Goal: Task Accomplishment & Management: Use online tool/utility

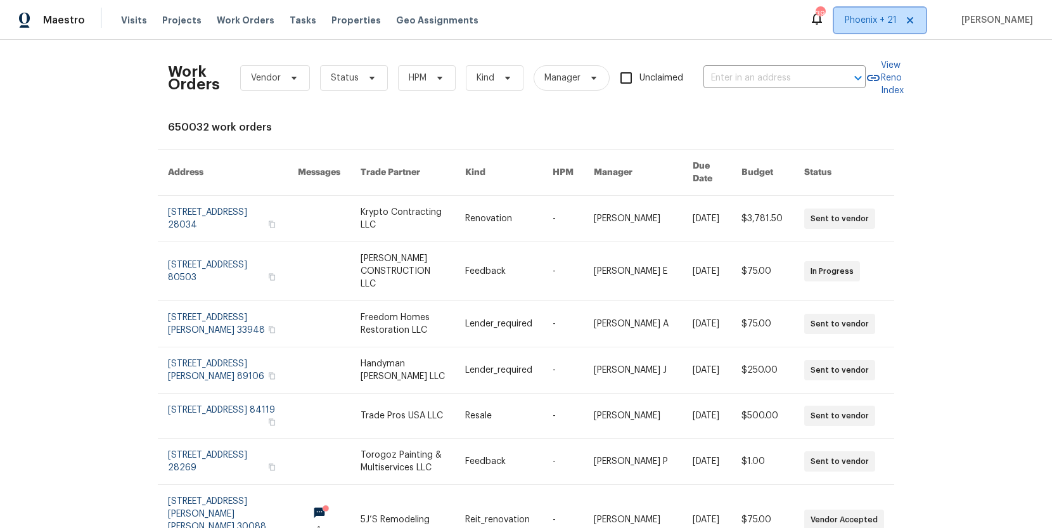
click at [872, 26] on span "Phoenix + 21" at bounding box center [871, 20] width 52 height 13
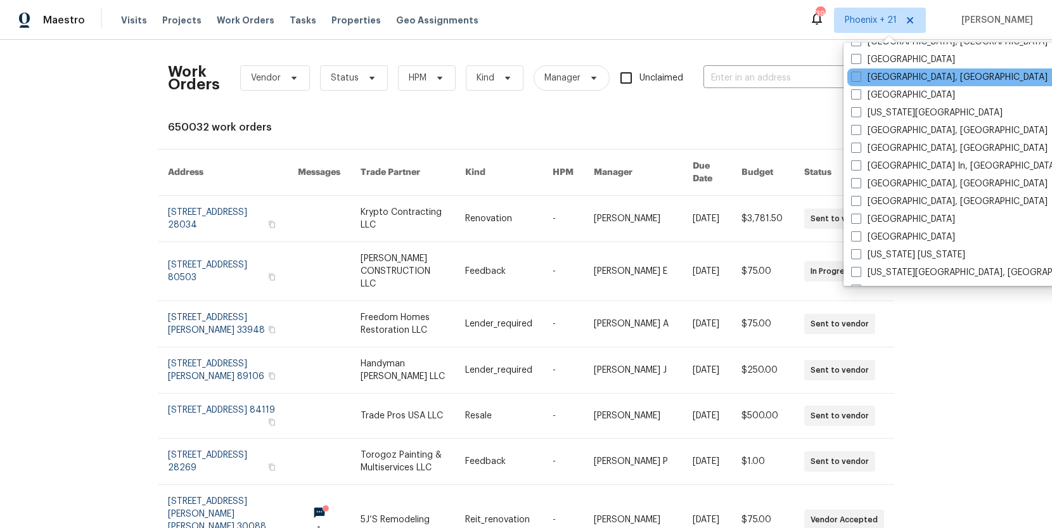
scroll to position [711, 0]
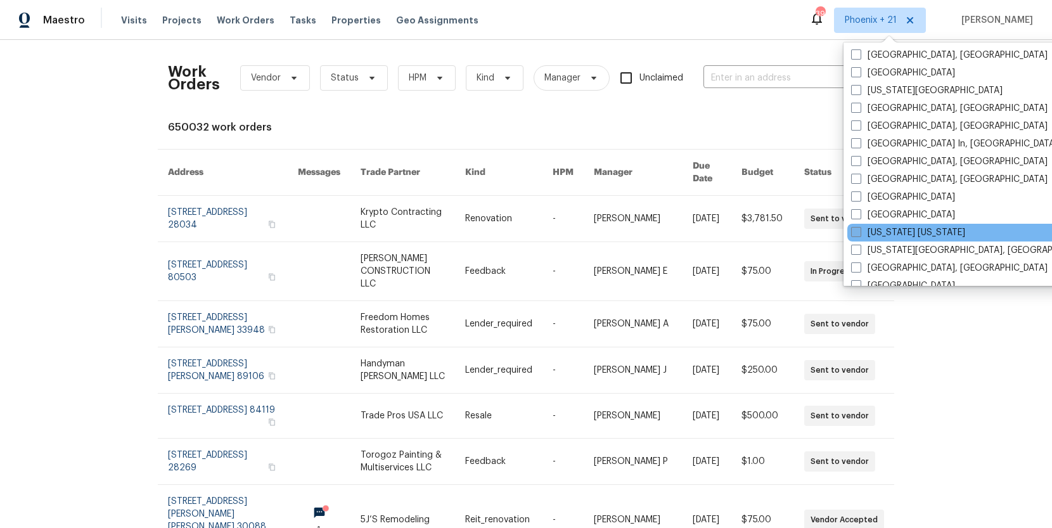
click at [880, 231] on label "[US_STATE] [US_STATE]" at bounding box center [908, 232] width 114 height 13
click at [859, 231] on input "[US_STATE] [US_STATE]" at bounding box center [855, 230] width 8 height 8
checkbox input "true"
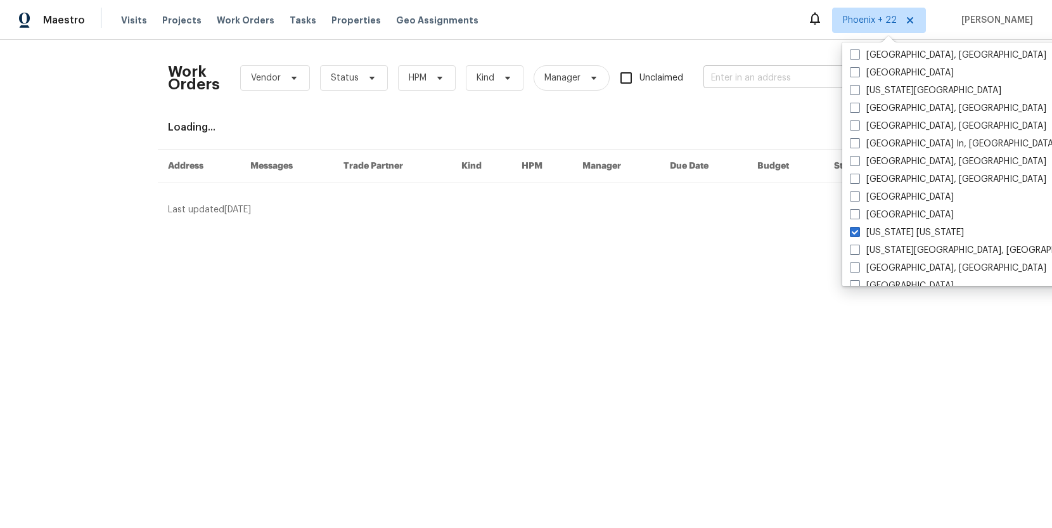
click at [710, 86] on input "text" at bounding box center [766, 78] width 127 height 20
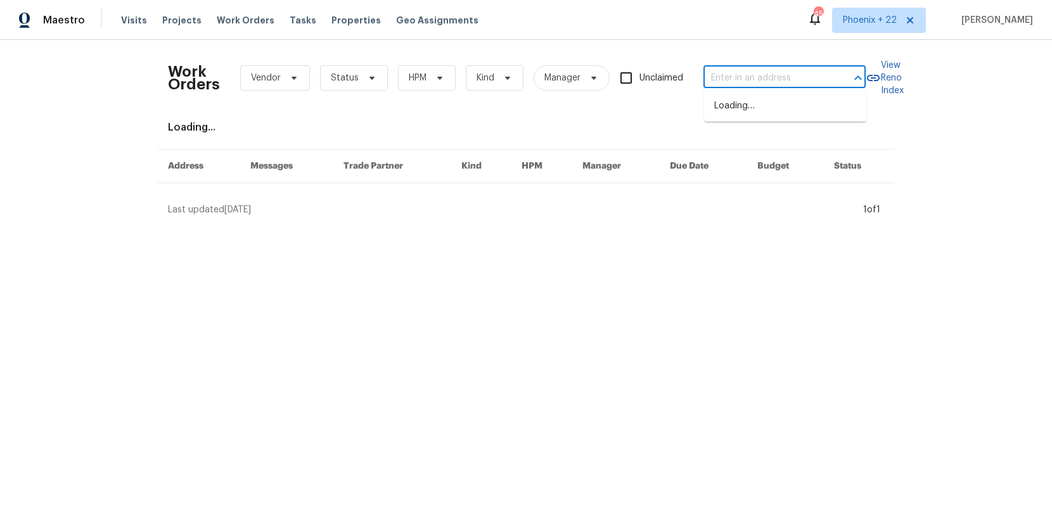
paste input "[STREET_ADDRESS]"
type input "[STREET_ADDRESS]"
click at [737, 101] on li "[STREET_ADDRESS]" at bounding box center [785, 106] width 162 height 21
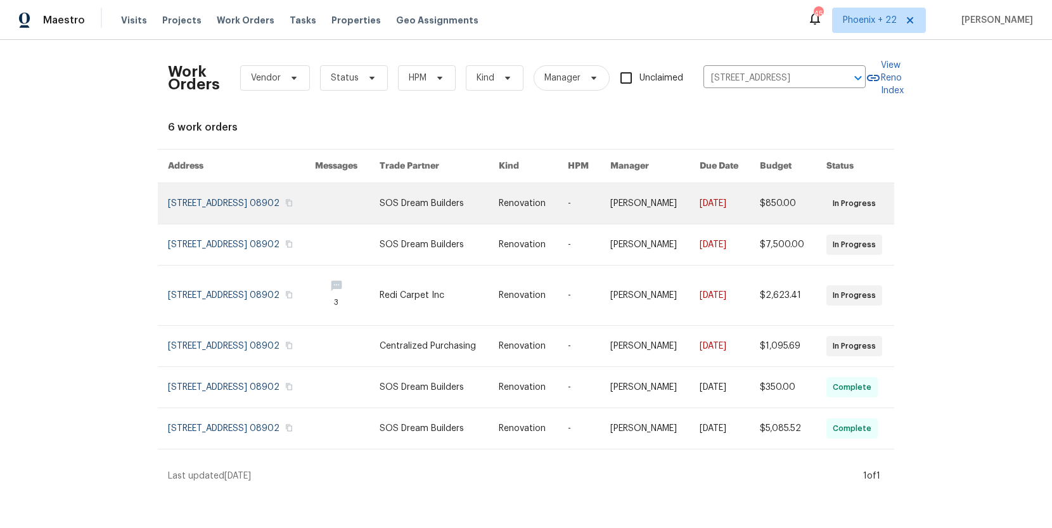
click at [380, 185] on link at bounding box center [347, 203] width 65 height 41
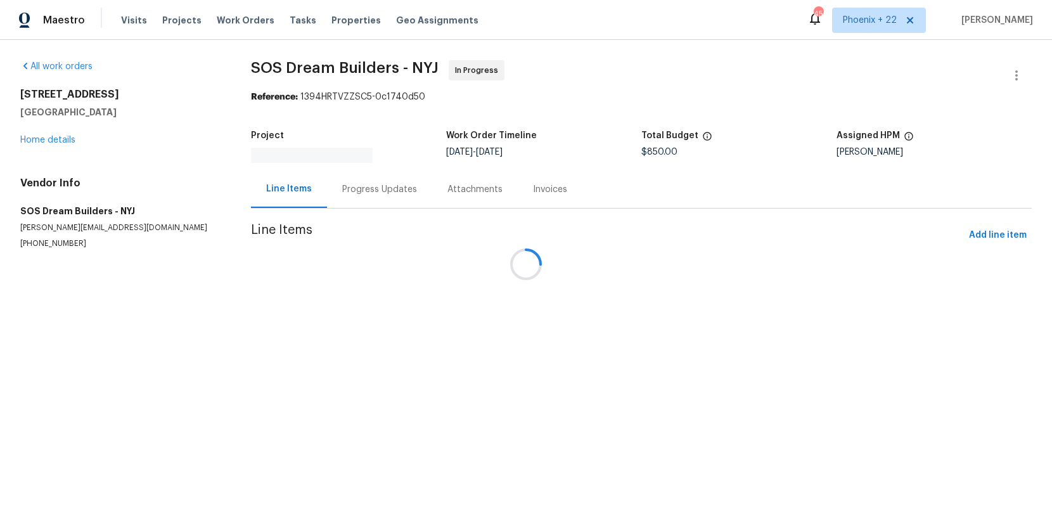
click at [61, 136] on div "[STREET_ADDRESS] Home details" at bounding box center [120, 117] width 200 height 58
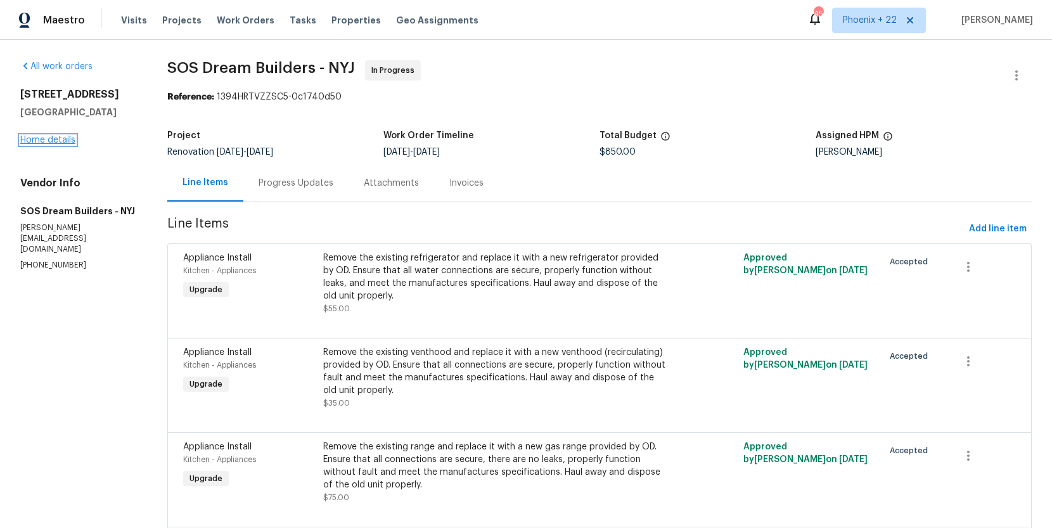
click at [56, 144] on link "Home details" at bounding box center [47, 140] width 55 height 9
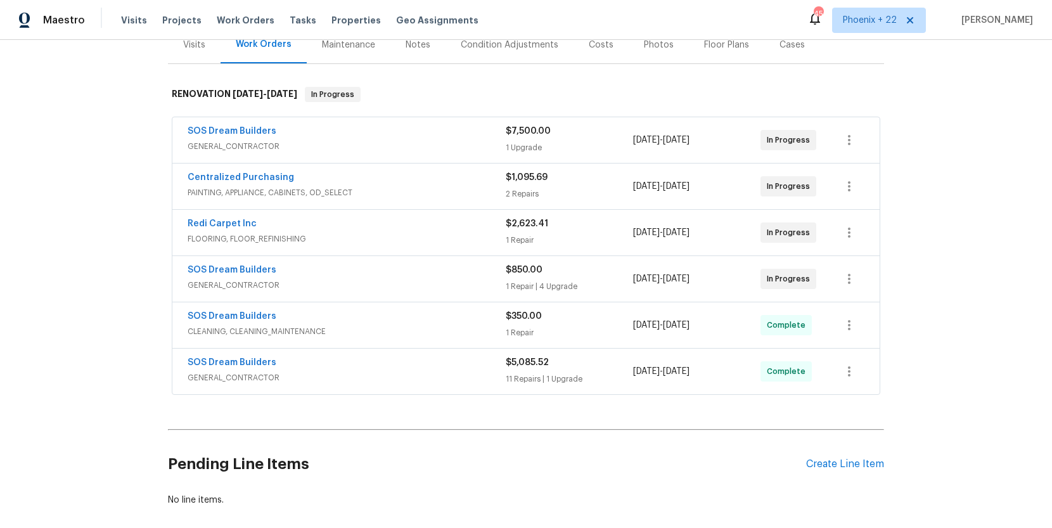
scroll to position [182, 0]
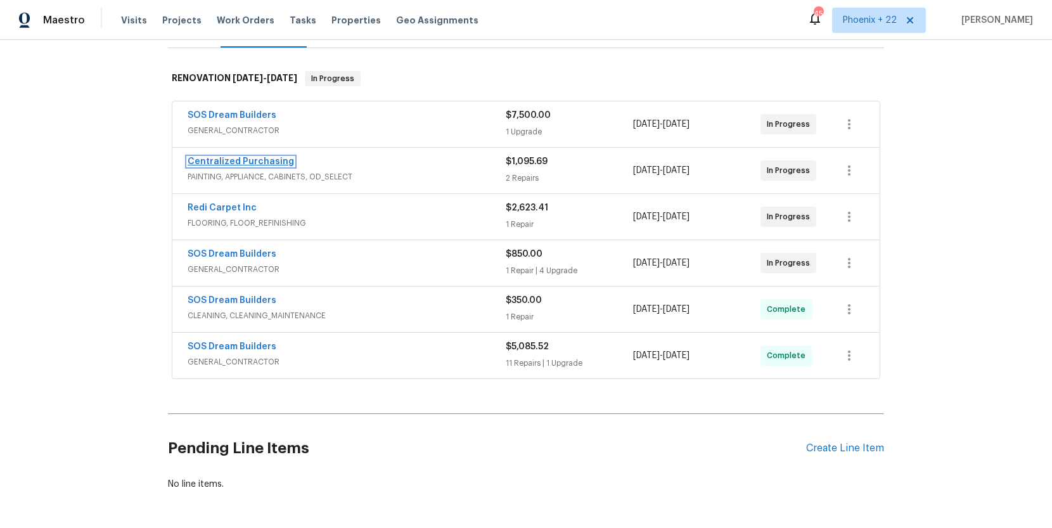
click at [234, 158] on link "Centralized Purchasing" at bounding box center [241, 161] width 106 height 9
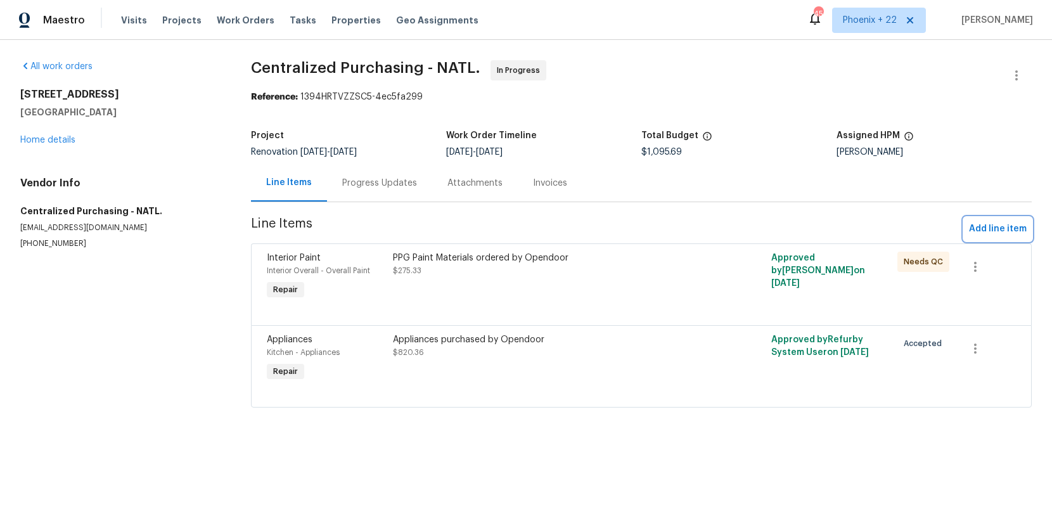
click at [988, 230] on span "Add line item" at bounding box center [998, 229] width 58 height 16
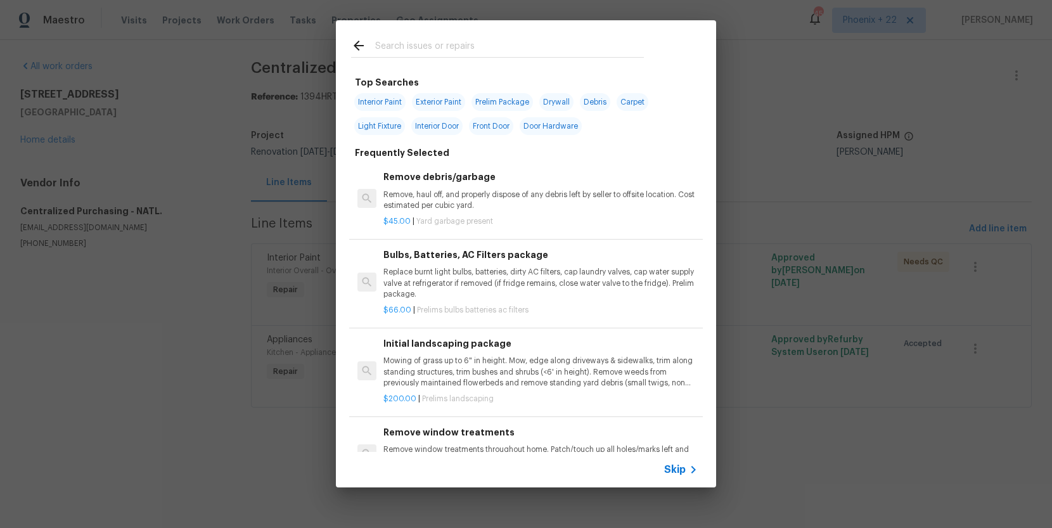
click at [455, 48] on input "text" at bounding box center [509, 47] width 269 height 19
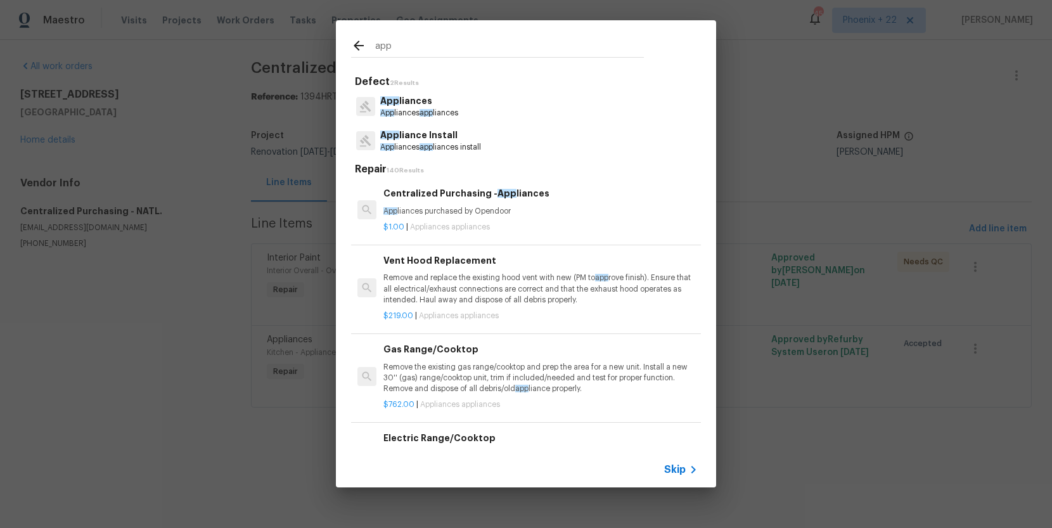
type input "app"
click at [566, 258] on h6 "Vent Hood Replacement" at bounding box center [540, 260] width 314 height 14
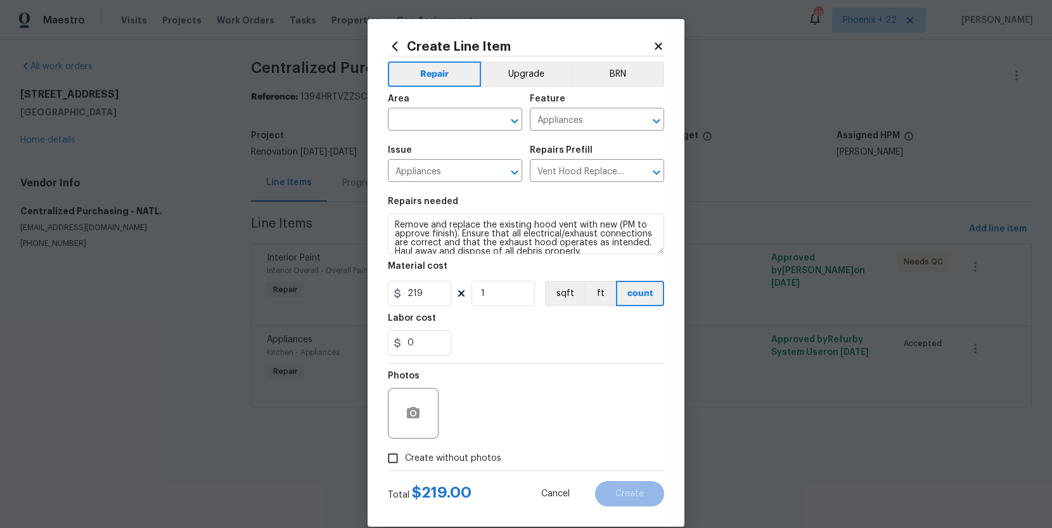
click at [386, 46] on div "Create Line Item Repair Upgrade BRN Area ​ Feature Appliances ​ Issue Appliance…" at bounding box center [525, 272] width 317 height 507
click at [392, 44] on icon at bounding box center [395, 46] width 14 height 14
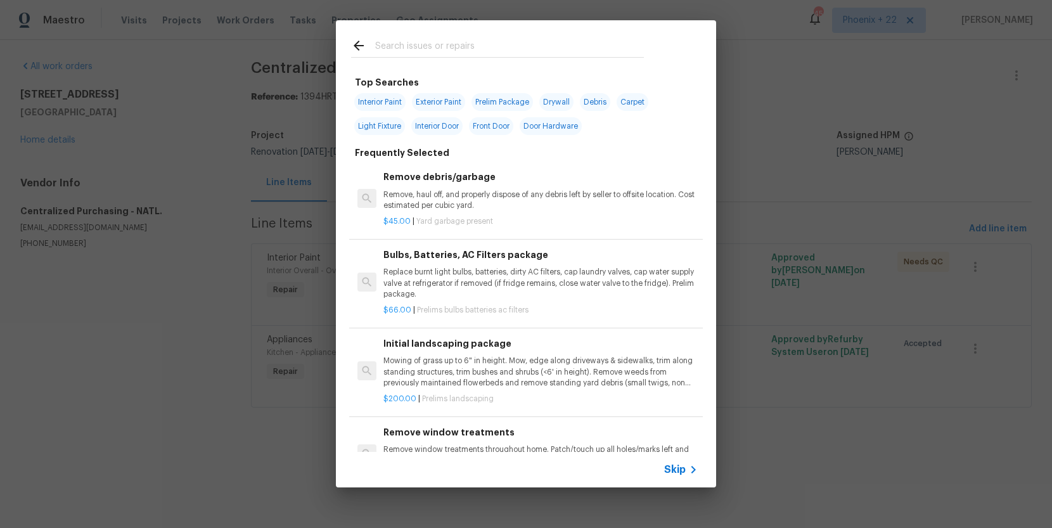
click at [423, 44] on input "text" at bounding box center [509, 47] width 269 height 19
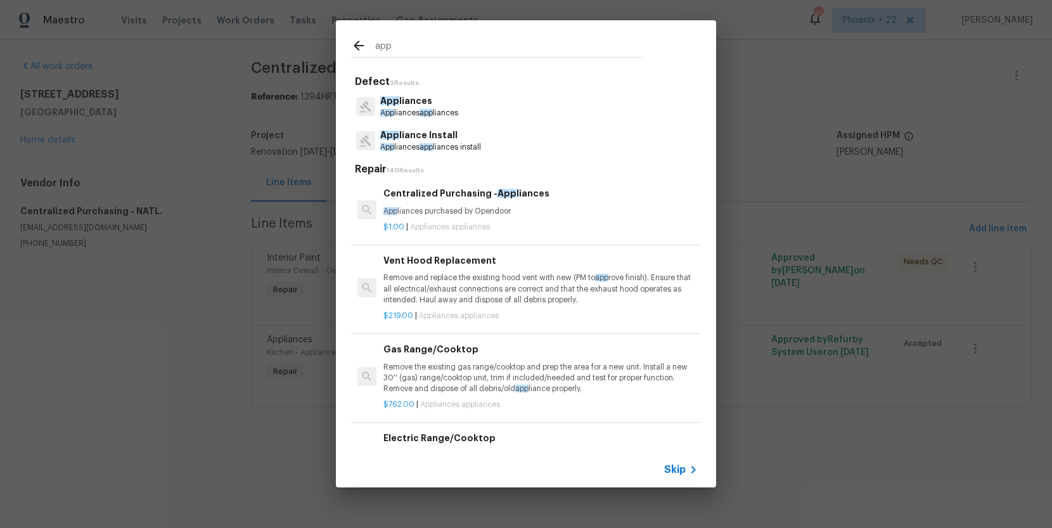
type input "app"
click at [544, 220] on div "$1.00 | Appliances appliances" at bounding box center [540, 224] width 314 height 16
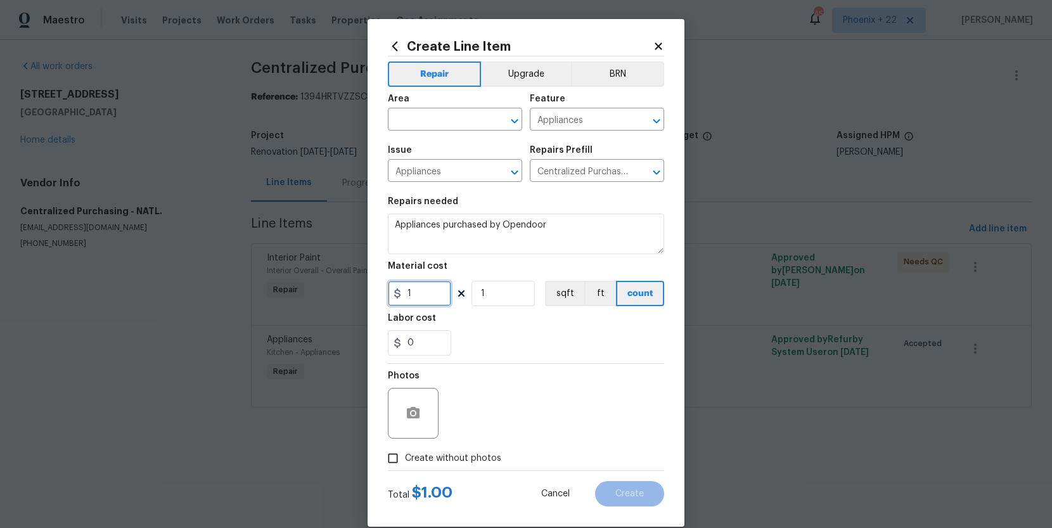
drag, startPoint x: 435, startPoint y: 298, endPoint x: 396, endPoint y: 295, distance: 39.5
click at [396, 295] on div "1" at bounding box center [419, 293] width 63 height 25
type input "839.73"
click at [421, 119] on input "text" at bounding box center [437, 121] width 99 height 20
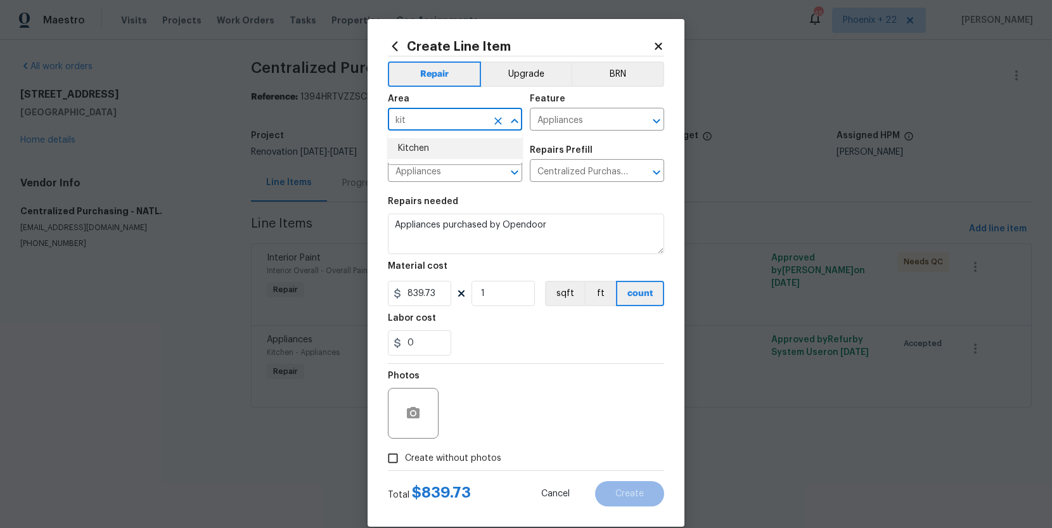
click at [403, 144] on li "Kitchen" at bounding box center [455, 148] width 134 height 21
type input "Kitchen"
click at [440, 460] on span "Create without photos" at bounding box center [453, 458] width 96 height 13
click at [405, 460] on input "Create without photos" at bounding box center [393, 458] width 24 height 24
checkbox input "true"
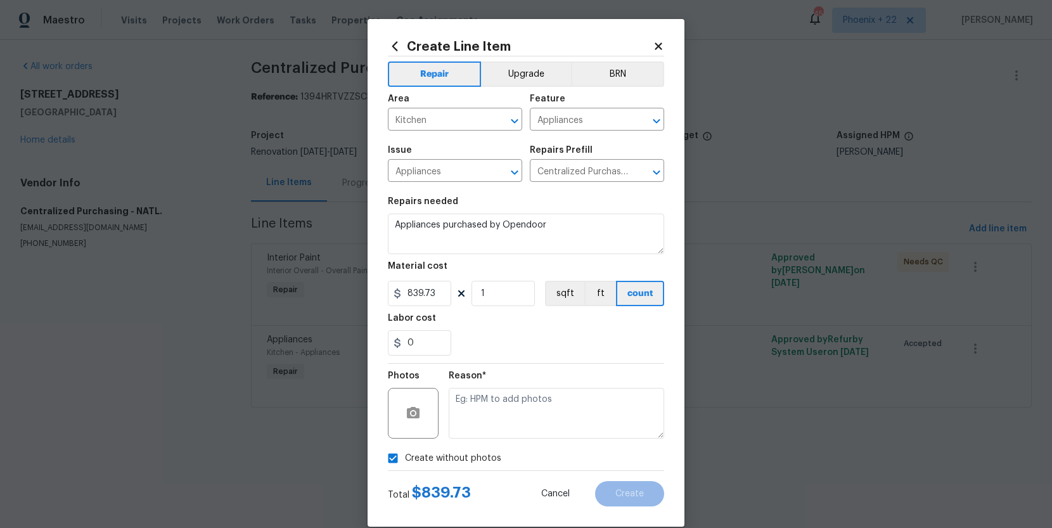
click at [506, 382] on div "Reason*" at bounding box center [556, 379] width 215 height 16
click at [507, 407] on textarea at bounding box center [556, 413] width 215 height 51
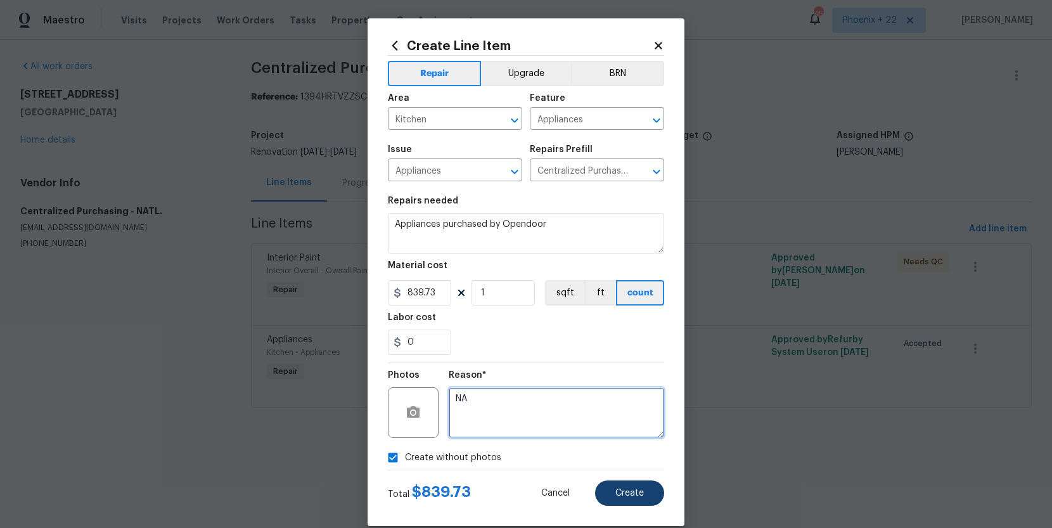
type textarea "NA"
click at [635, 491] on span "Create" at bounding box center [629, 493] width 29 height 10
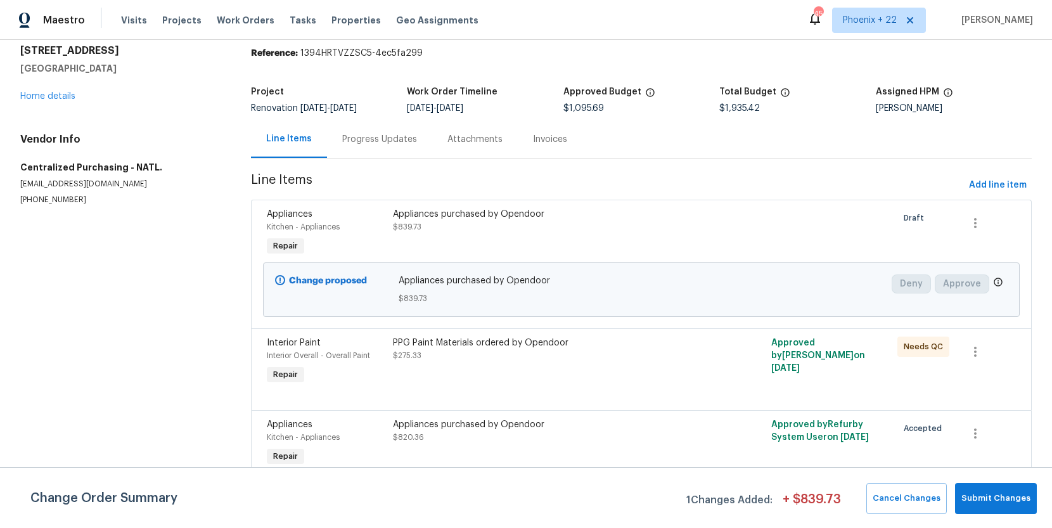
scroll to position [0, 0]
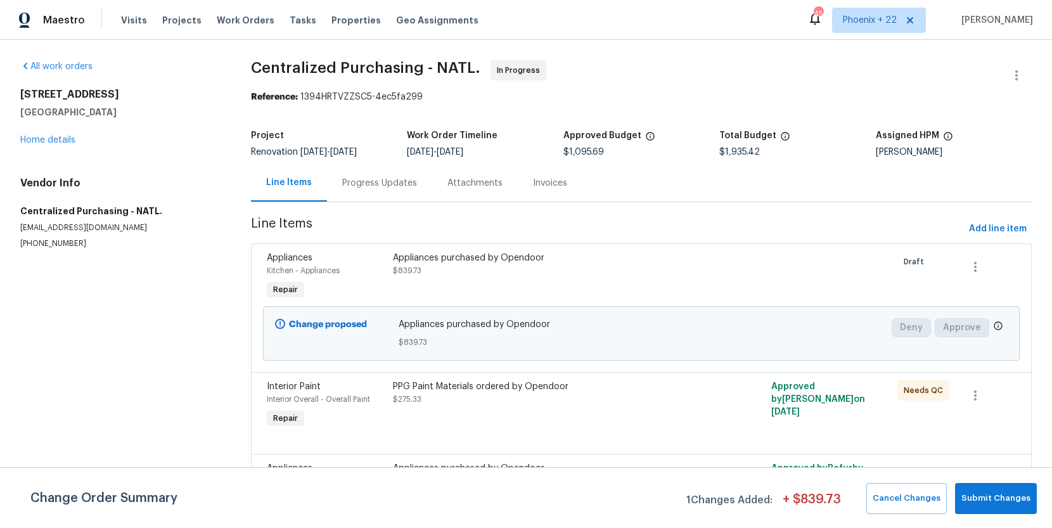
click at [238, 12] on div "Visits Projects Work Orders Tasks Properties Geo Assignments" at bounding box center [307, 20] width 373 height 25
drag, startPoint x: 238, startPoint y: 20, endPoint x: 259, endPoint y: 10, distance: 23.2
click at [241, 18] on span "Work Orders" at bounding box center [246, 20] width 58 height 13
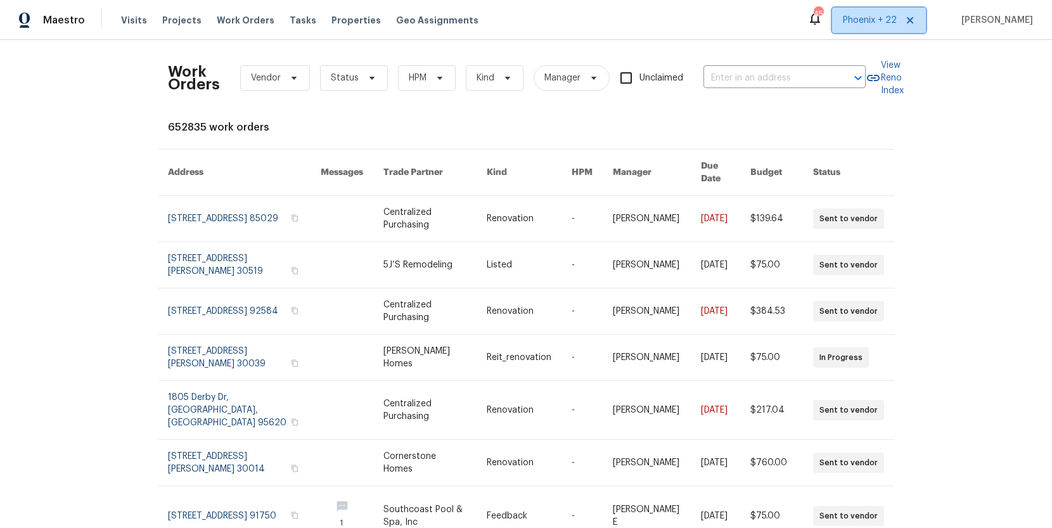
click at [856, 22] on span "Phoenix + 22" at bounding box center [870, 20] width 54 height 13
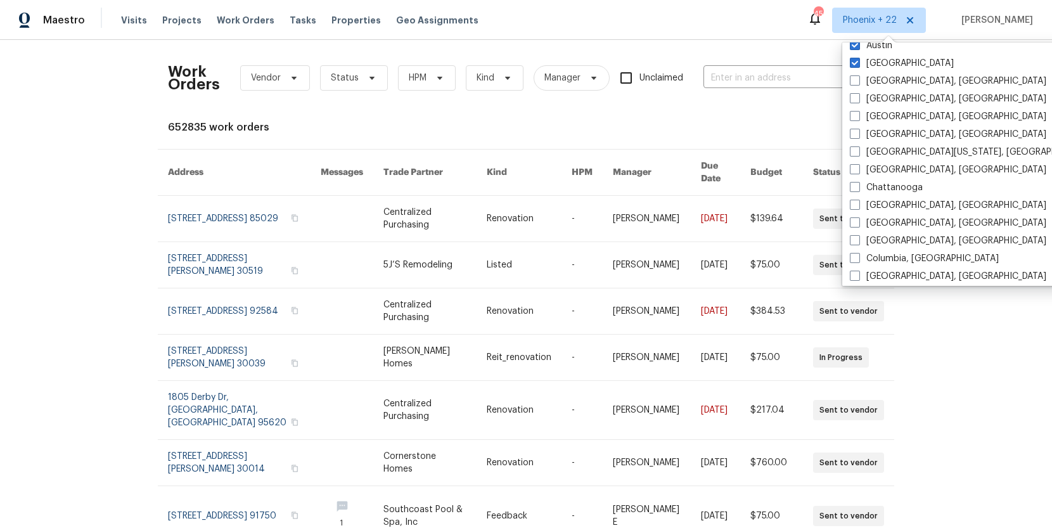
scroll to position [849, 0]
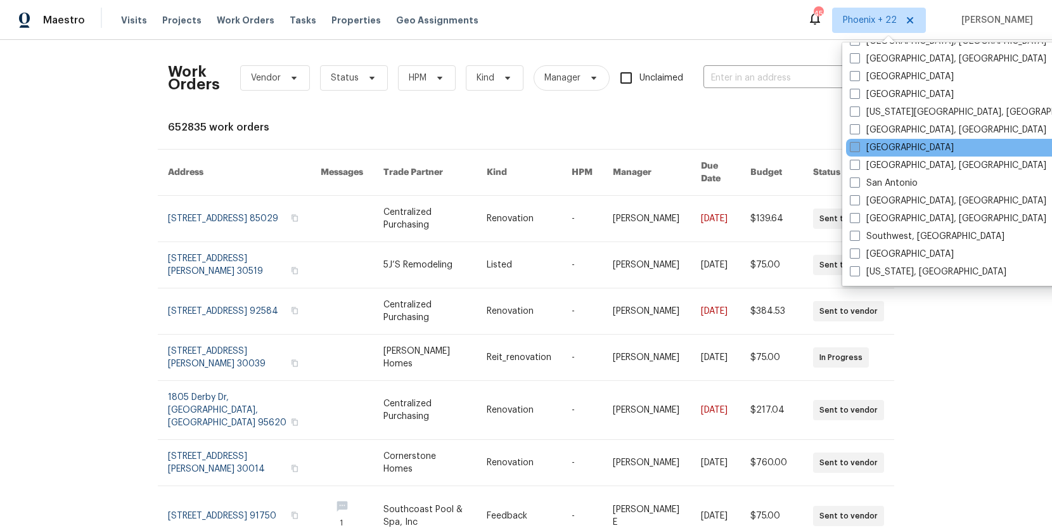
drag, startPoint x: 873, startPoint y: 151, endPoint x: 865, endPoint y: 148, distance: 8.5
click at [872, 151] on label "[GEOGRAPHIC_DATA]" at bounding box center [902, 147] width 104 height 13
click at [858, 150] on input "[GEOGRAPHIC_DATA]" at bounding box center [854, 145] width 8 height 8
checkbox input "true"
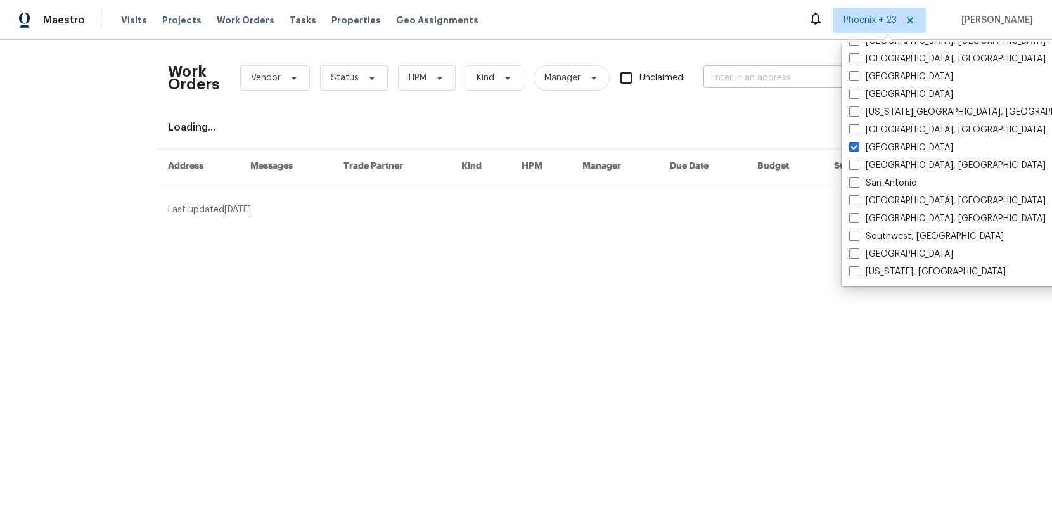
click at [762, 77] on input "text" at bounding box center [766, 78] width 127 height 20
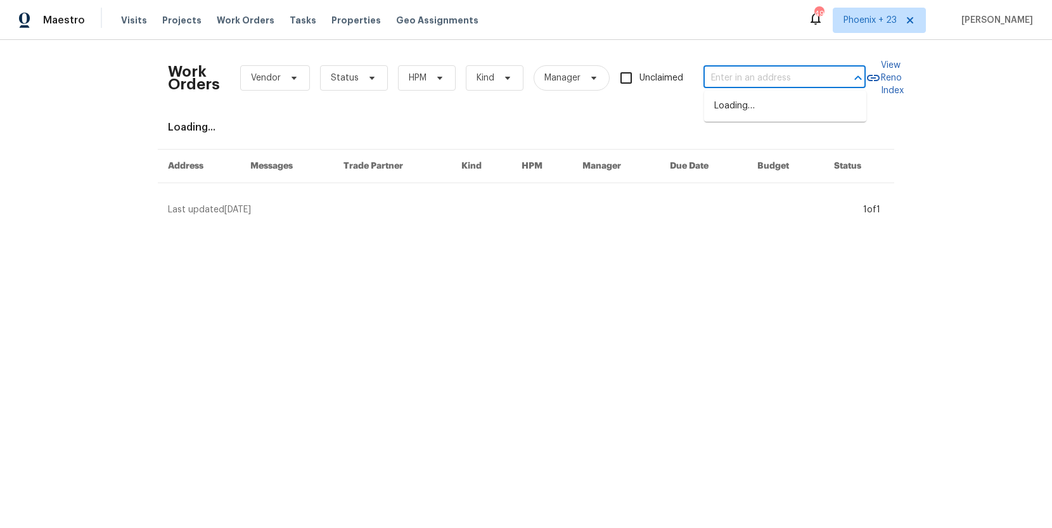
paste input "[STREET_ADDRESS][PERSON_NAME]"
type input "[STREET_ADDRESS][PERSON_NAME]"
click at [762, 103] on li "[STREET_ADDRESS][PERSON_NAME]" at bounding box center [785, 113] width 162 height 34
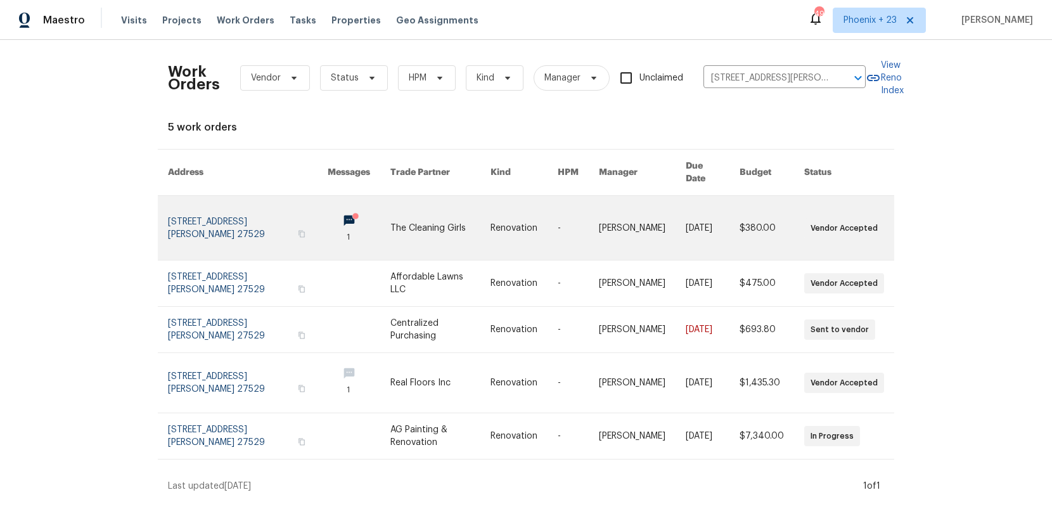
click at [392, 201] on link at bounding box center [440, 228] width 101 height 64
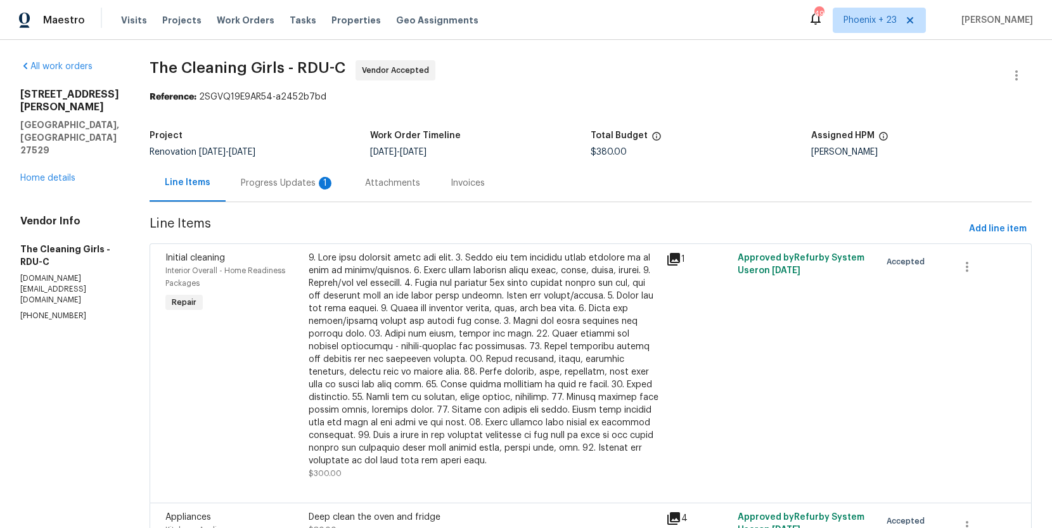
click at [31, 147] on div "All work orders [STREET_ADDRESS][PERSON_NAME] Home details Vendor Info The Clea…" at bounding box center [69, 191] width 99 height 262
click at [32, 174] on link "Home details" at bounding box center [47, 178] width 55 height 9
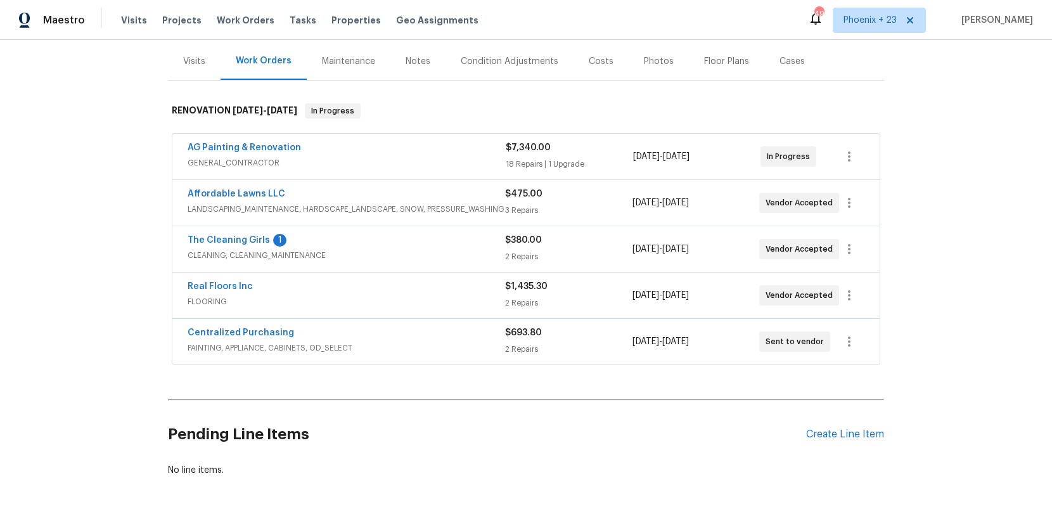
scroll to position [184, 0]
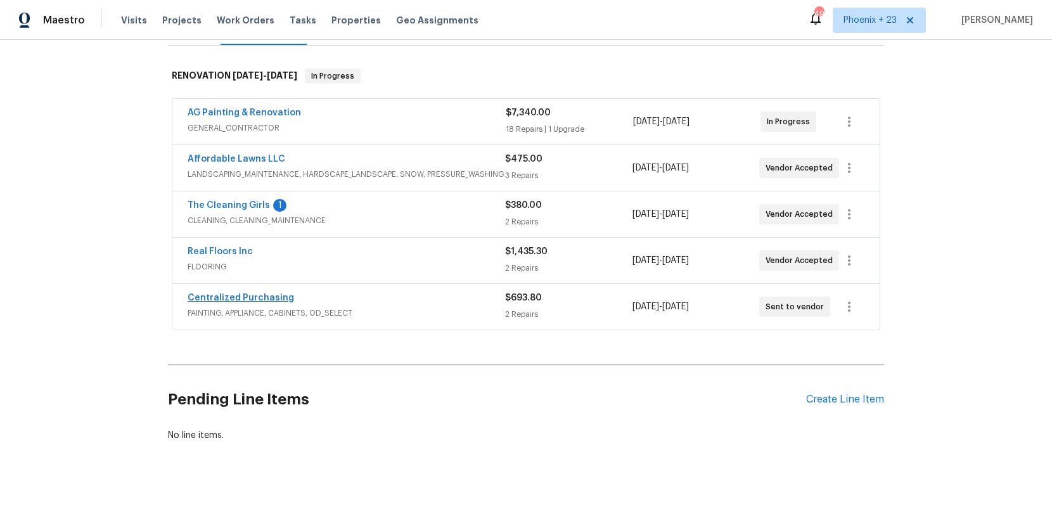
drag, startPoint x: 283, startPoint y: 303, endPoint x: 276, endPoint y: 302, distance: 7.8
click at [283, 303] on span "Centralized Purchasing" at bounding box center [241, 297] width 106 height 13
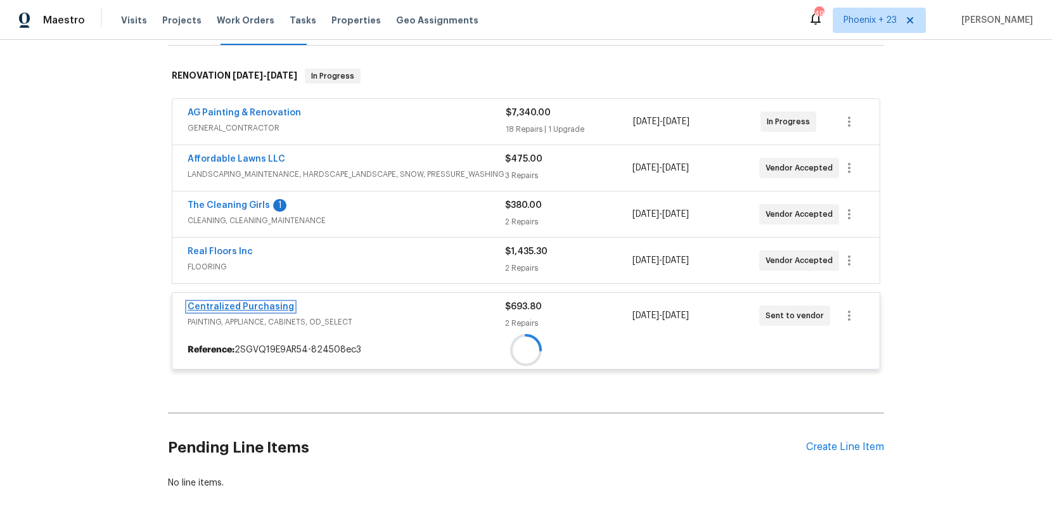
click at [276, 302] on span "Centralized Purchasing" at bounding box center [241, 306] width 106 height 13
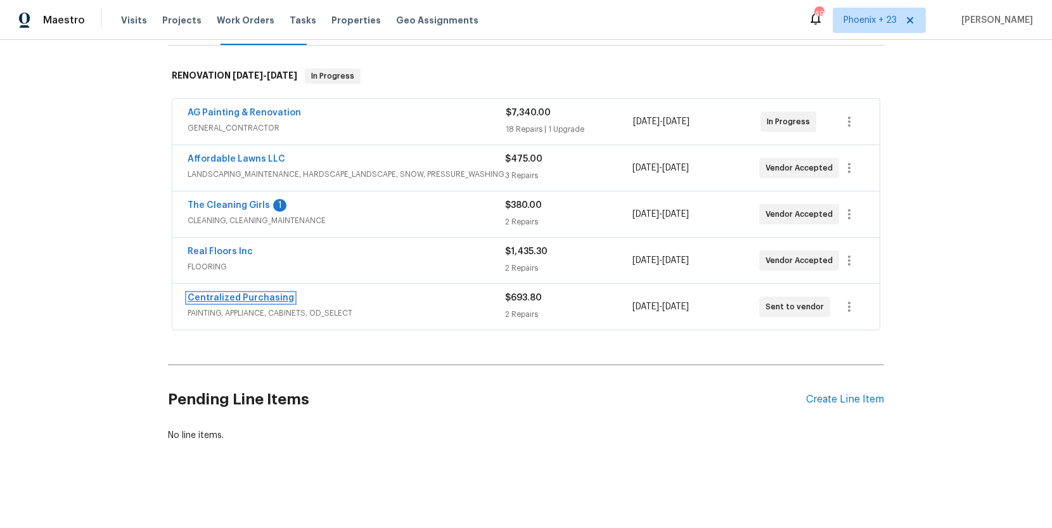
click at [221, 294] on link "Centralized Purchasing" at bounding box center [241, 297] width 106 height 9
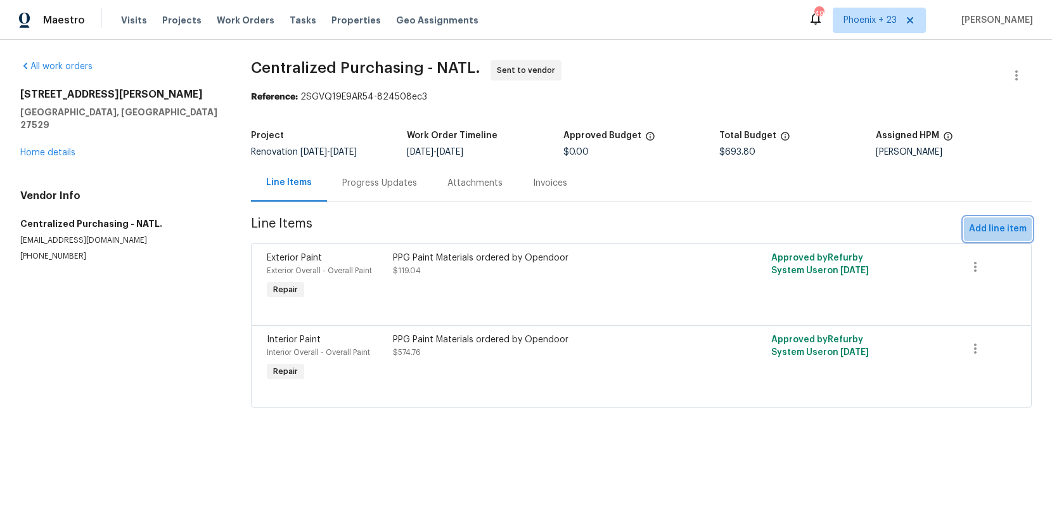
click at [1004, 226] on span "Add line item" at bounding box center [998, 229] width 58 height 16
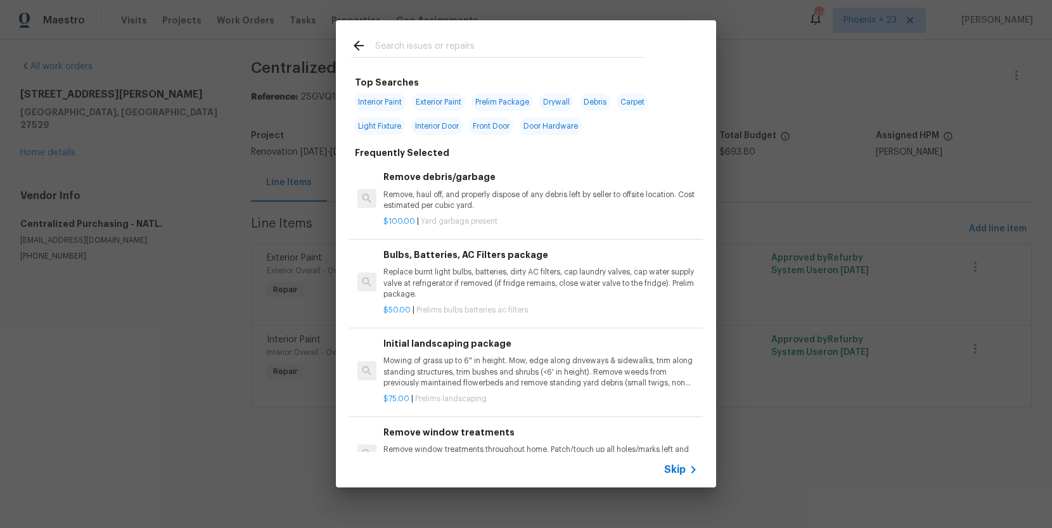
click at [462, 42] on input "text" at bounding box center [509, 47] width 269 height 19
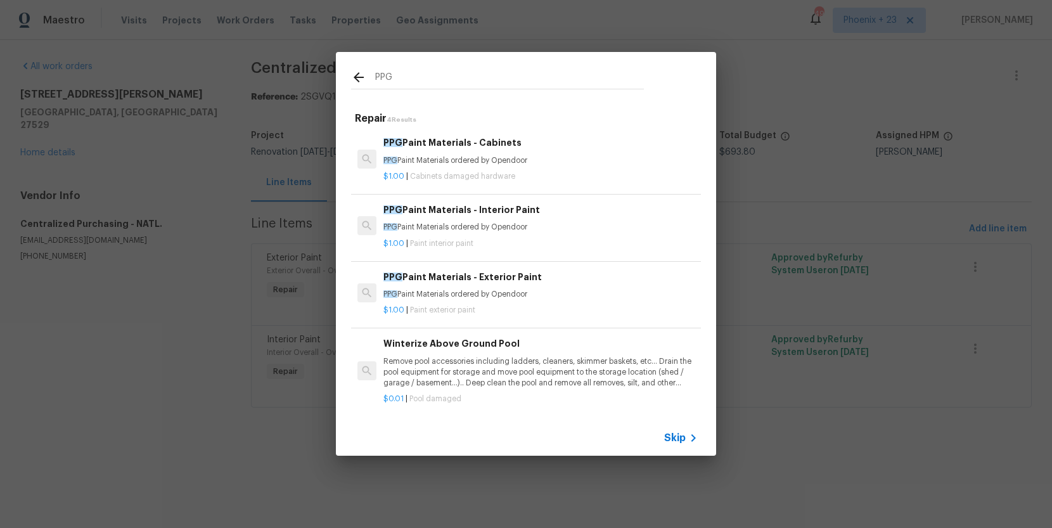
type input "PPG"
click at [561, 236] on div "$1.00 | Paint interior paint" at bounding box center [540, 241] width 314 height 16
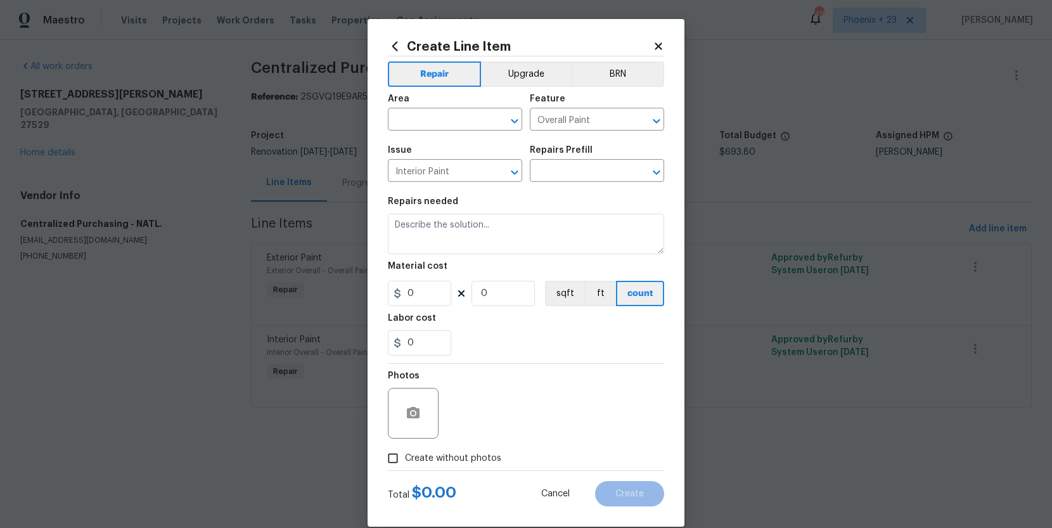
type input "PPG Paint Materials - Interior Paint $1.00"
type textarea "PPG Paint Materials ordered by Opendoor"
type input "1"
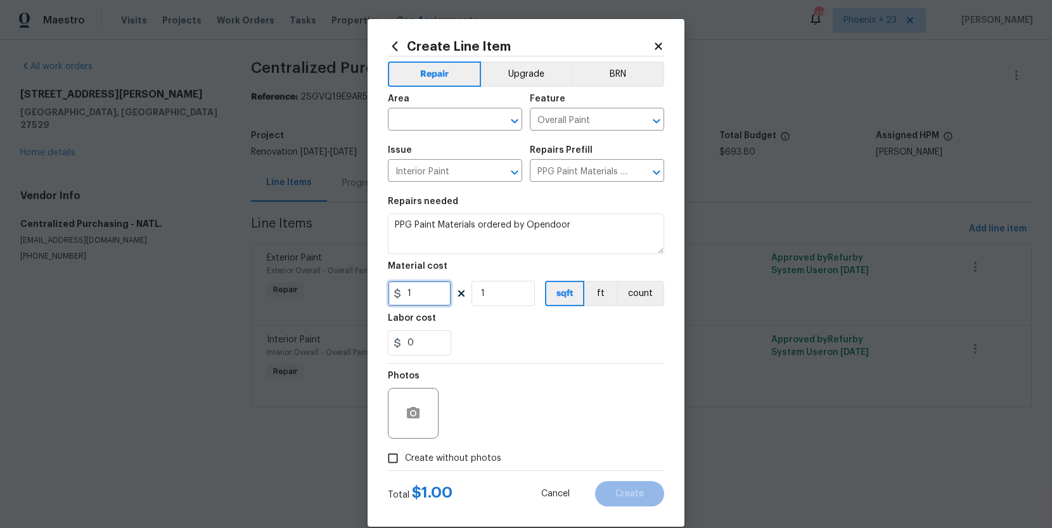
click at [437, 288] on input "1" at bounding box center [419, 293] width 63 height 25
type input "124.11"
click at [469, 464] on label "Create without photos" at bounding box center [441, 458] width 120 height 24
click at [405, 464] on input "Create without photos" at bounding box center [393, 458] width 24 height 24
checkbox input "true"
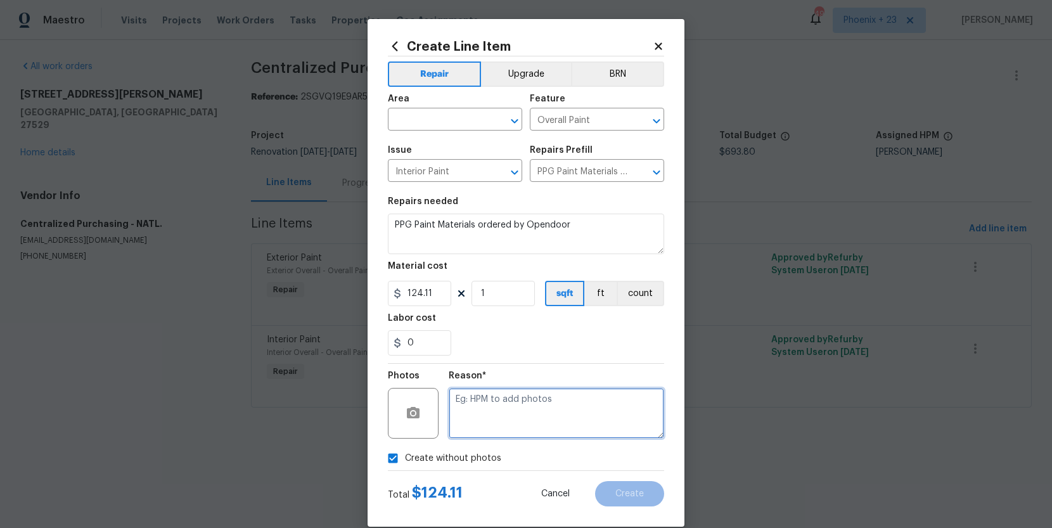
click at [477, 435] on textarea at bounding box center [556, 413] width 215 height 51
type textarea "n"
type textarea "NA"
click at [430, 127] on input "text" at bounding box center [437, 121] width 99 height 20
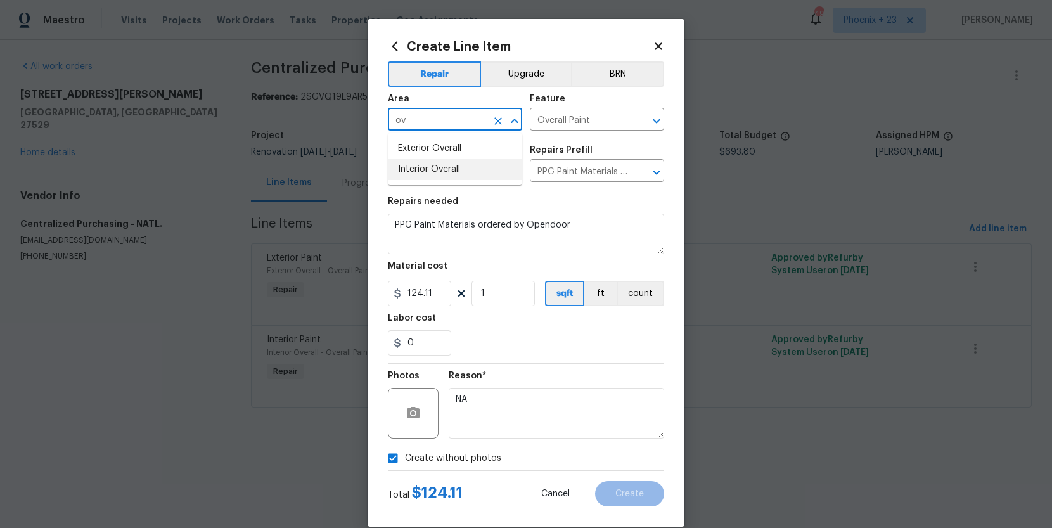
click at [440, 162] on li "Interior Overall" at bounding box center [455, 169] width 134 height 21
type input "Interior Overall"
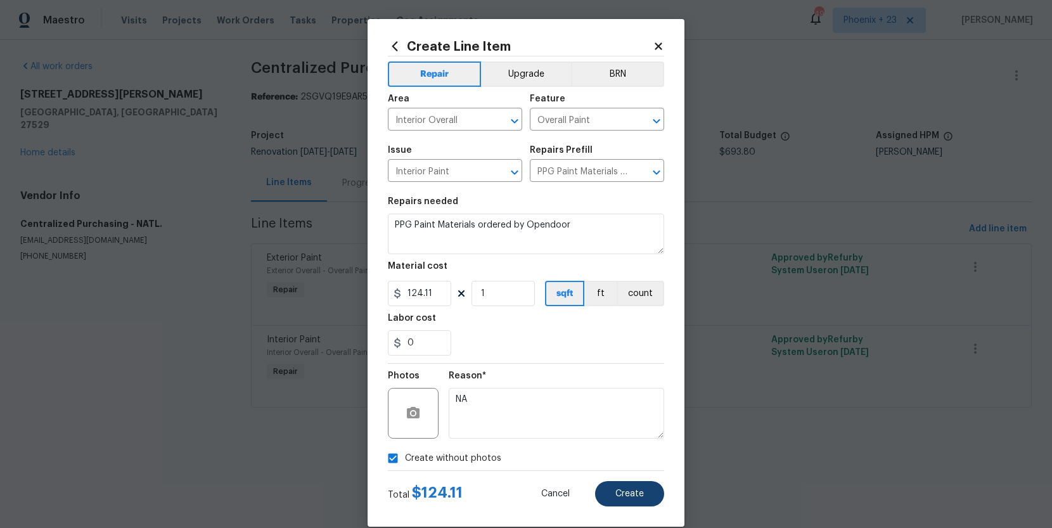
drag, startPoint x: 631, startPoint y: 477, endPoint x: 632, endPoint y: 488, distance: 10.8
click at [631, 478] on div "Total $ 124.11 Cancel Create" at bounding box center [526, 488] width 276 height 35
click at [632, 489] on span "Create" at bounding box center [629, 494] width 29 height 10
